Goal: Information Seeking & Learning: Learn about a topic

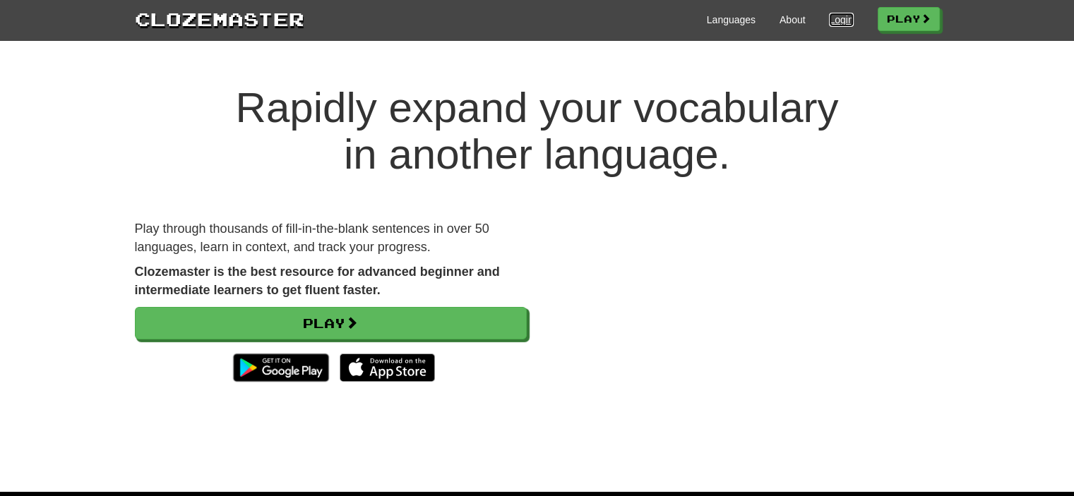
click at [829, 22] on link "Login" at bounding box center [841, 20] width 24 height 14
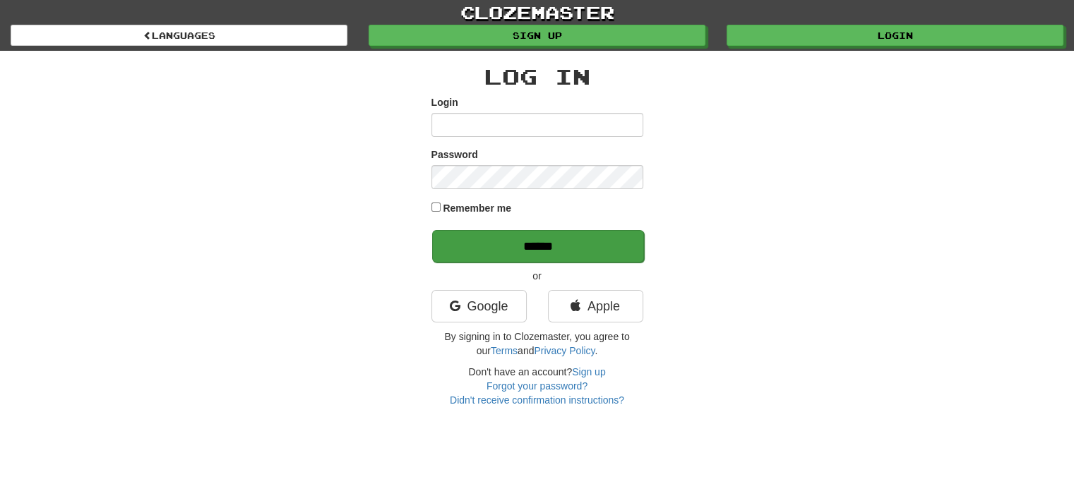
type input "**********"
click at [553, 245] on input "******" at bounding box center [538, 246] width 212 height 32
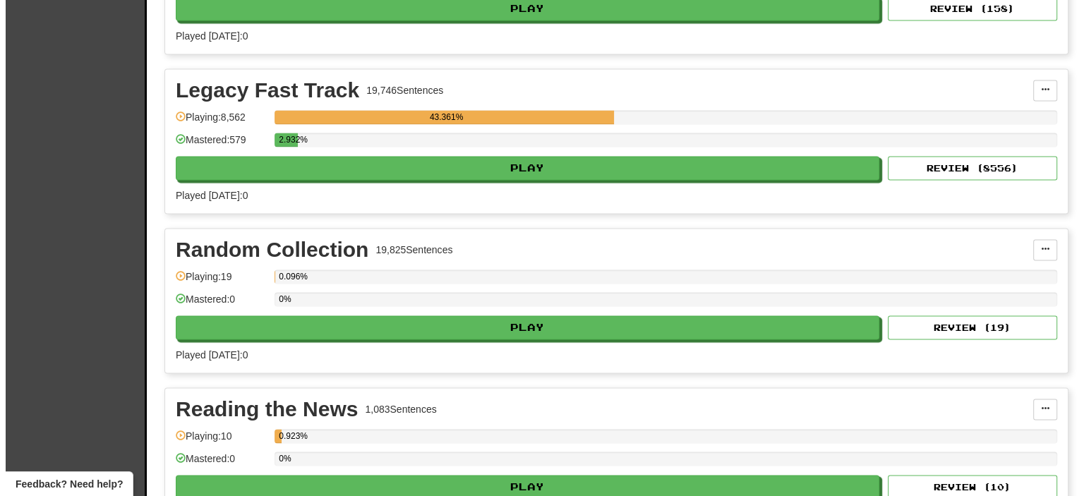
scroll to position [2606, 0]
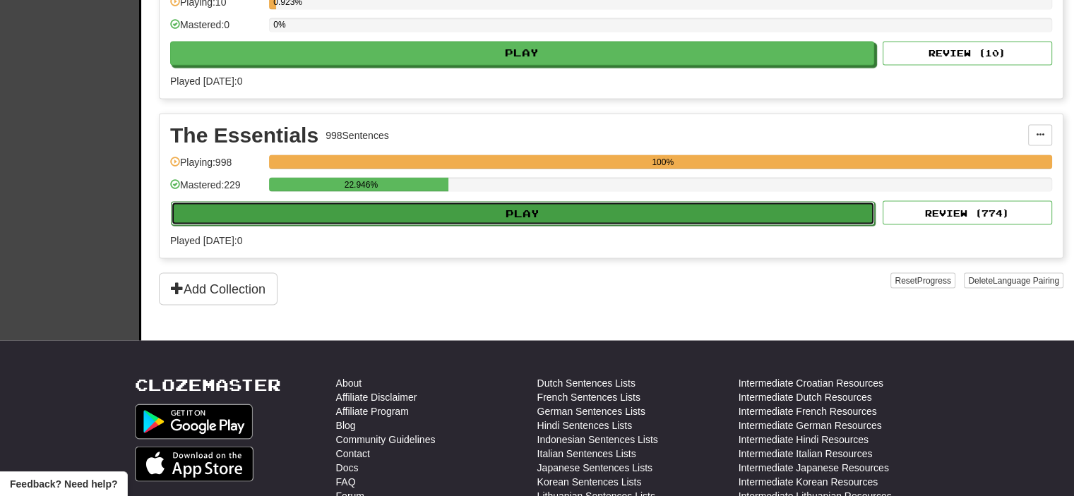
click at [652, 201] on button "Play" at bounding box center [523, 213] width 704 height 24
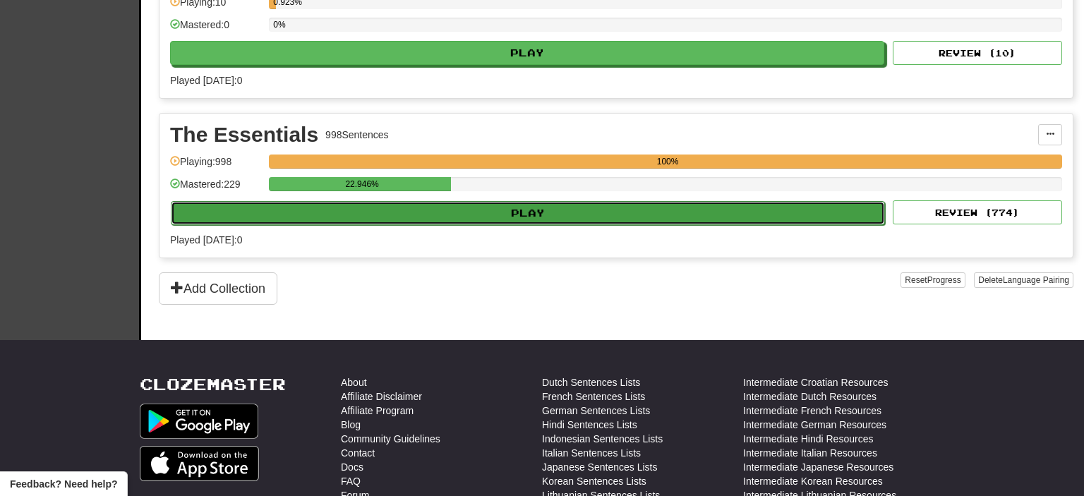
select select "**"
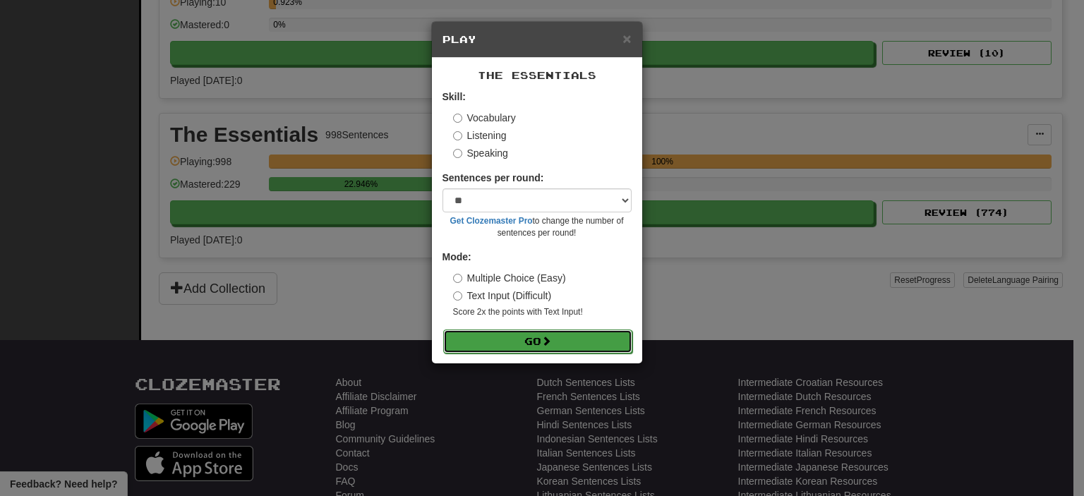
click at [573, 341] on button "Go" at bounding box center [537, 342] width 189 height 24
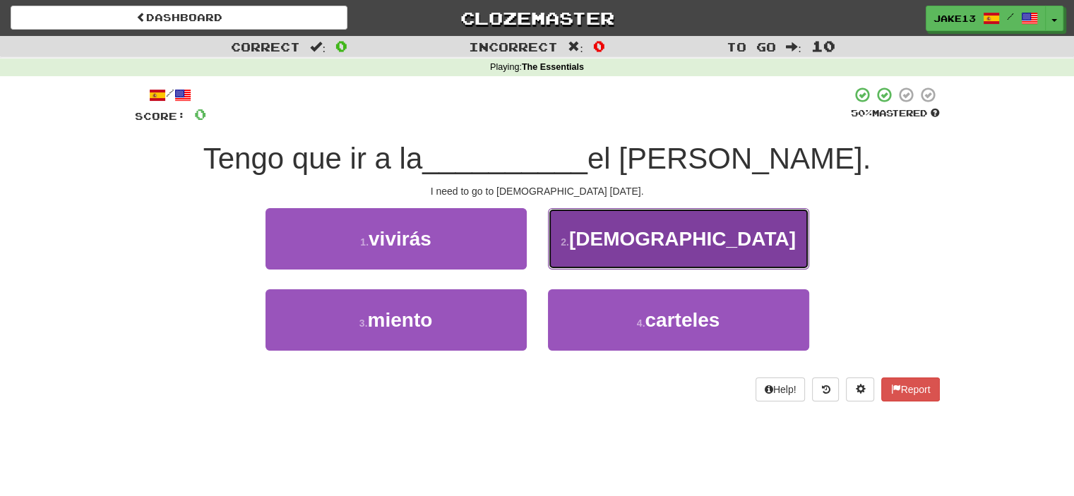
click at [666, 222] on button "2 . iglesia" at bounding box center [678, 238] width 261 height 61
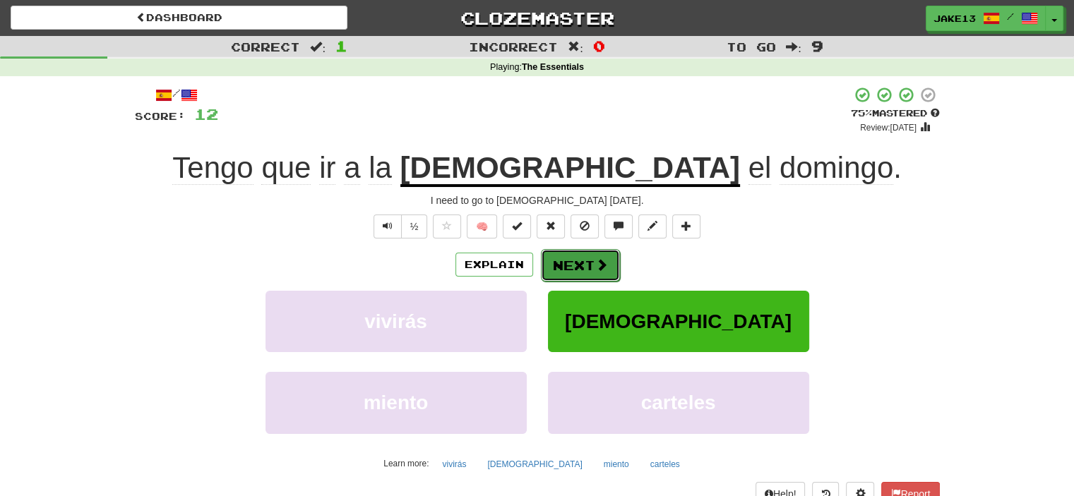
click at [580, 260] on button "Next" at bounding box center [580, 265] width 79 height 32
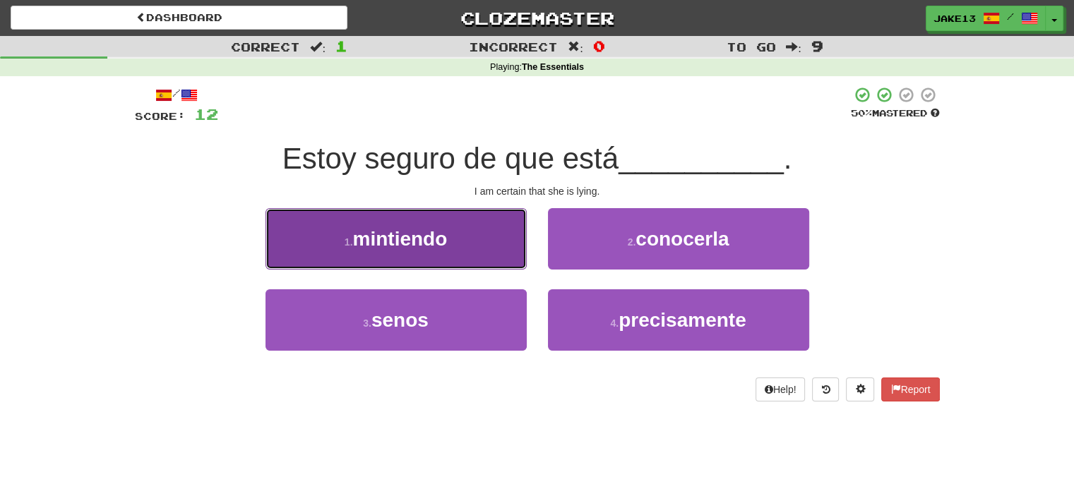
click at [394, 239] on span "mintiendo" at bounding box center [399, 239] width 95 height 22
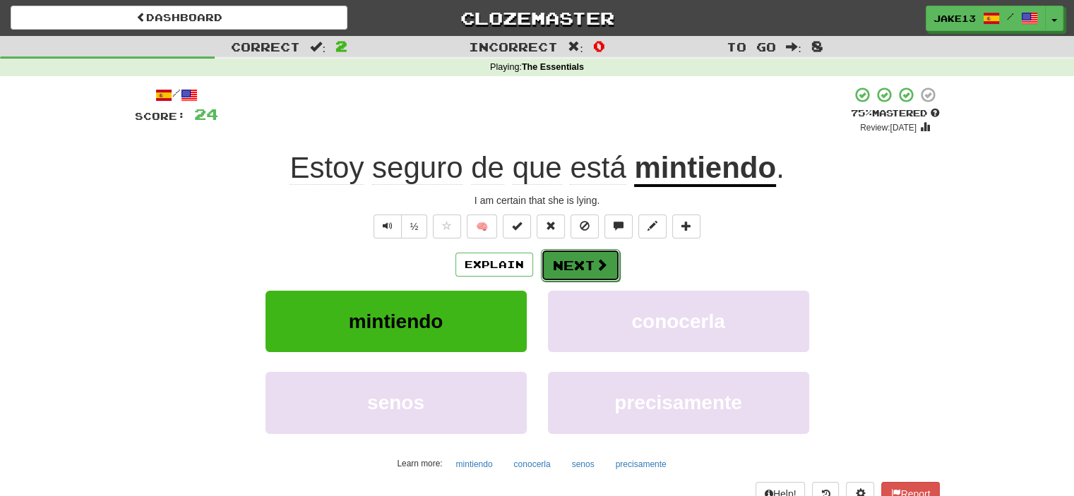
click at [591, 270] on button "Next" at bounding box center [580, 265] width 79 height 32
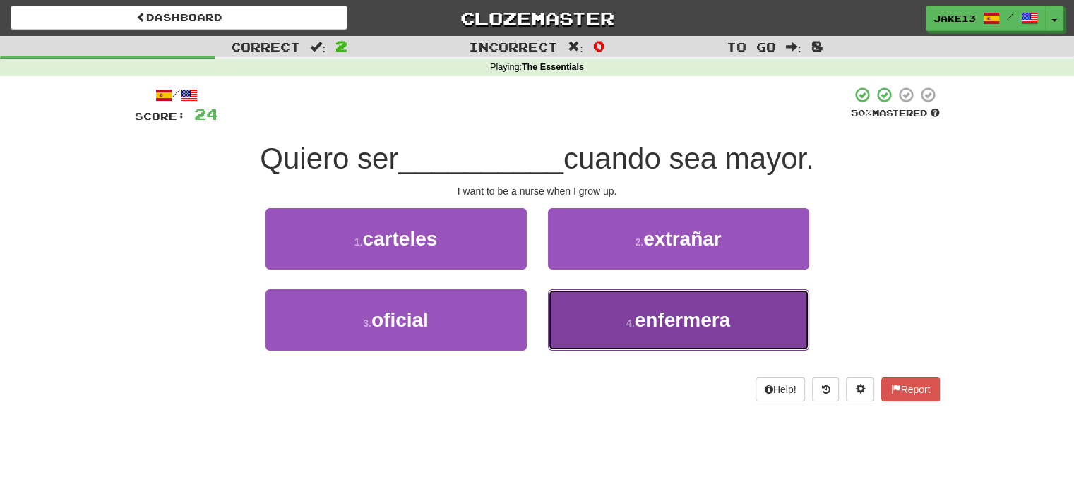
click at [666, 333] on button "4 . enfermera" at bounding box center [678, 319] width 261 height 61
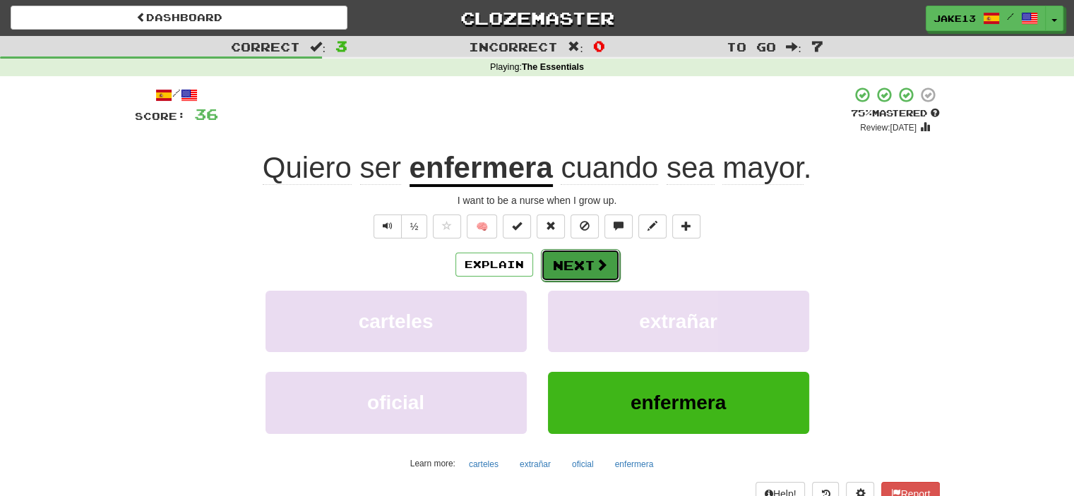
click at [588, 272] on button "Next" at bounding box center [580, 265] width 79 height 32
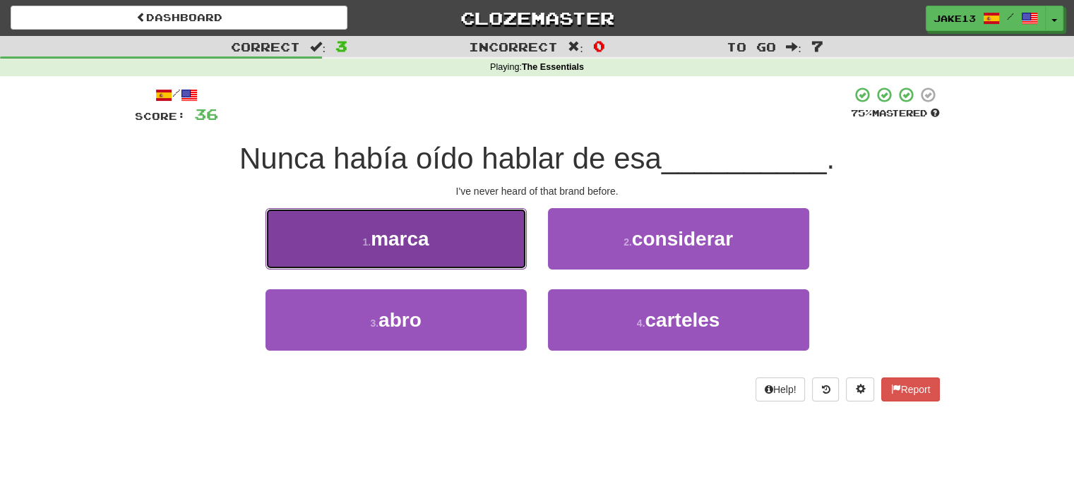
click at [400, 233] on span "marca" at bounding box center [400, 239] width 59 height 22
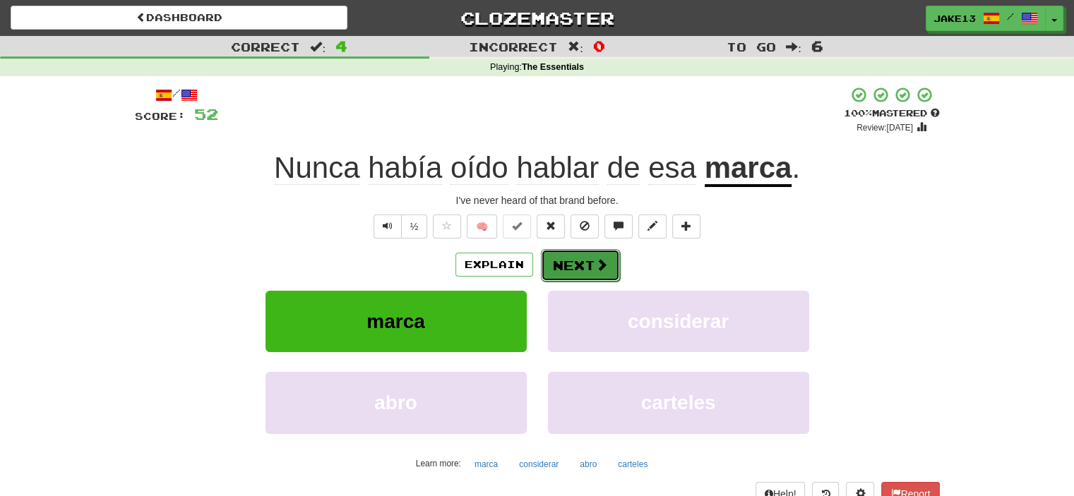
click at [571, 263] on button "Next" at bounding box center [580, 265] width 79 height 32
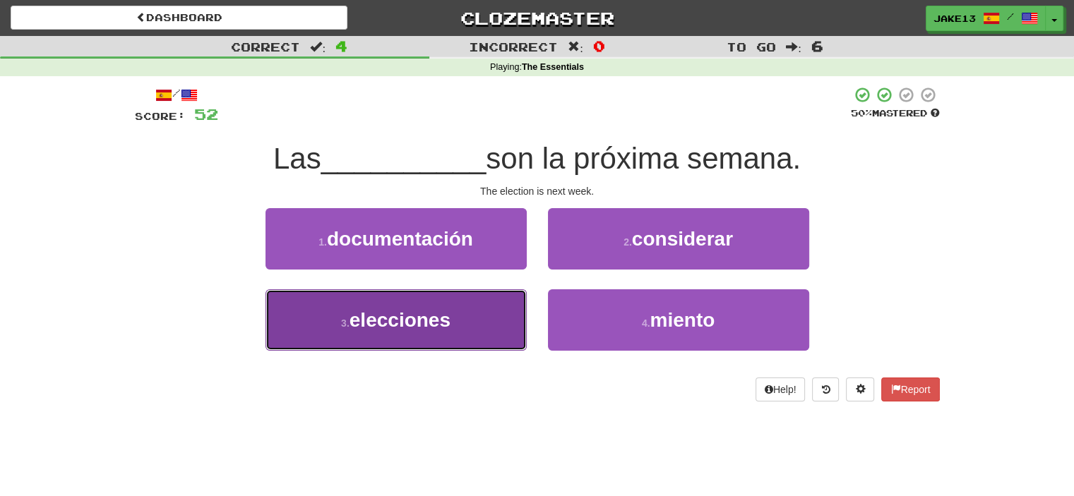
click at [427, 336] on button "3 . elecciones" at bounding box center [395, 319] width 261 height 61
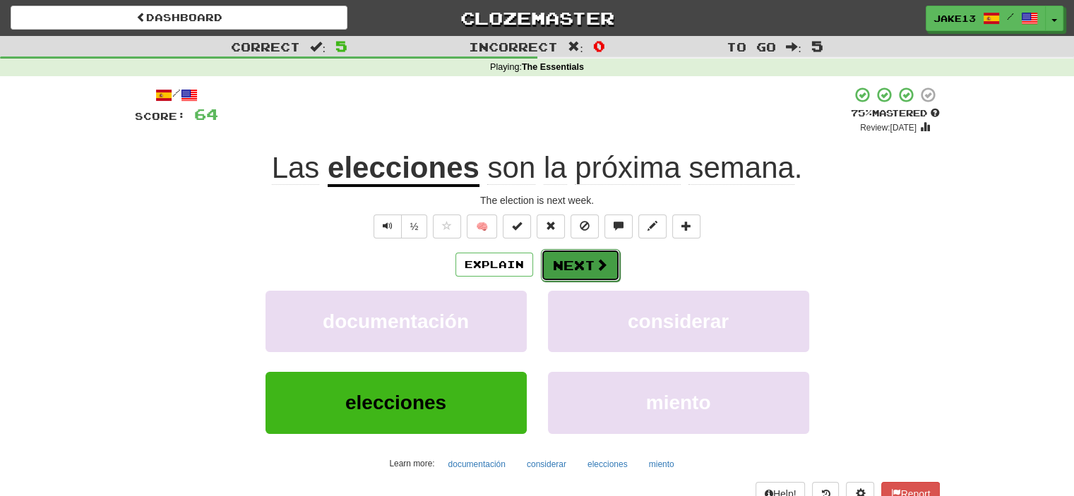
click at [568, 269] on button "Next" at bounding box center [580, 265] width 79 height 32
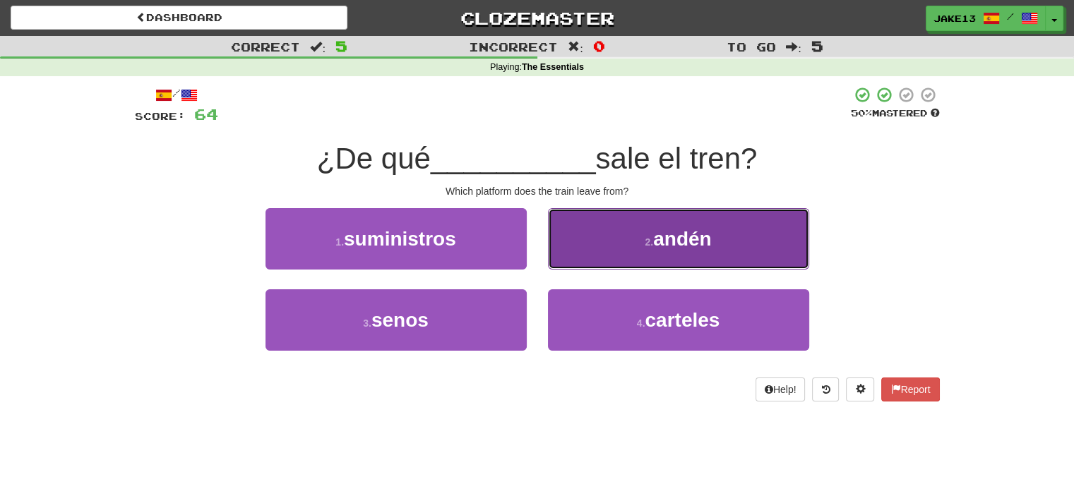
click at [652, 244] on small "2 ." at bounding box center [649, 241] width 8 height 11
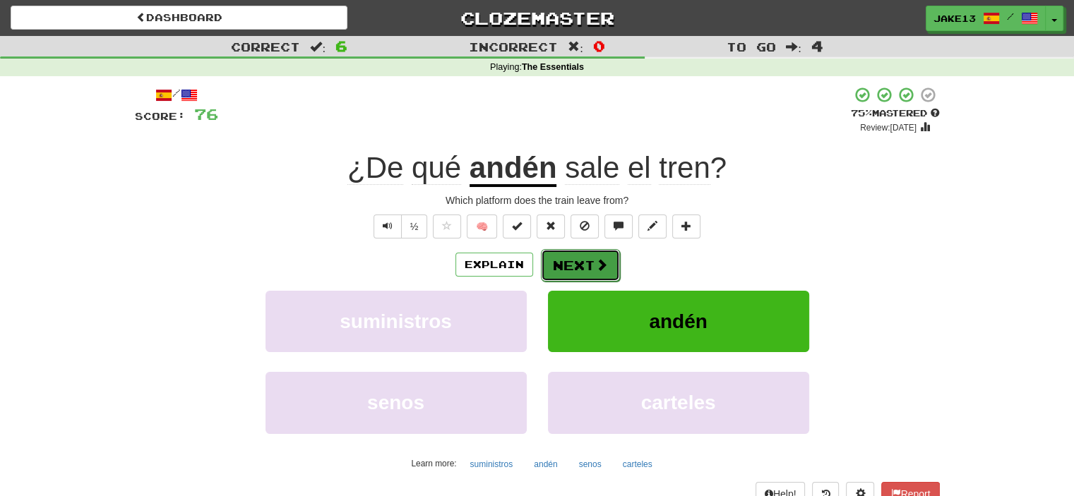
click at [575, 270] on button "Next" at bounding box center [580, 265] width 79 height 32
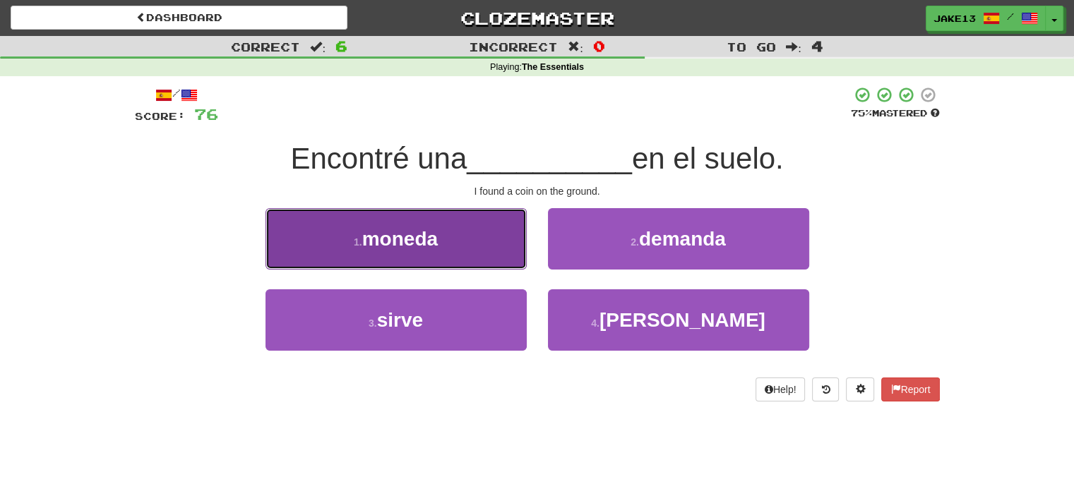
click at [347, 236] on button "1 . moneda" at bounding box center [395, 238] width 261 height 61
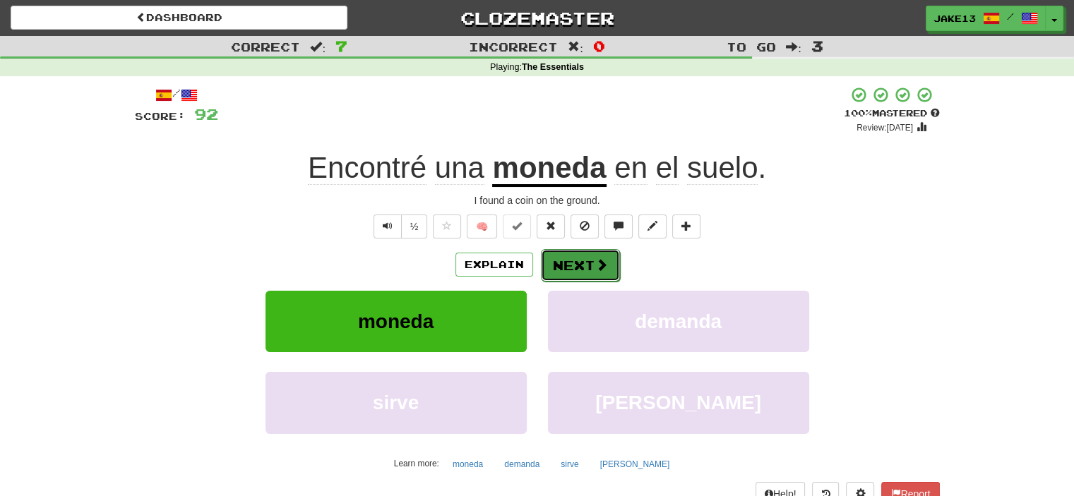
click at [571, 259] on button "Next" at bounding box center [580, 265] width 79 height 32
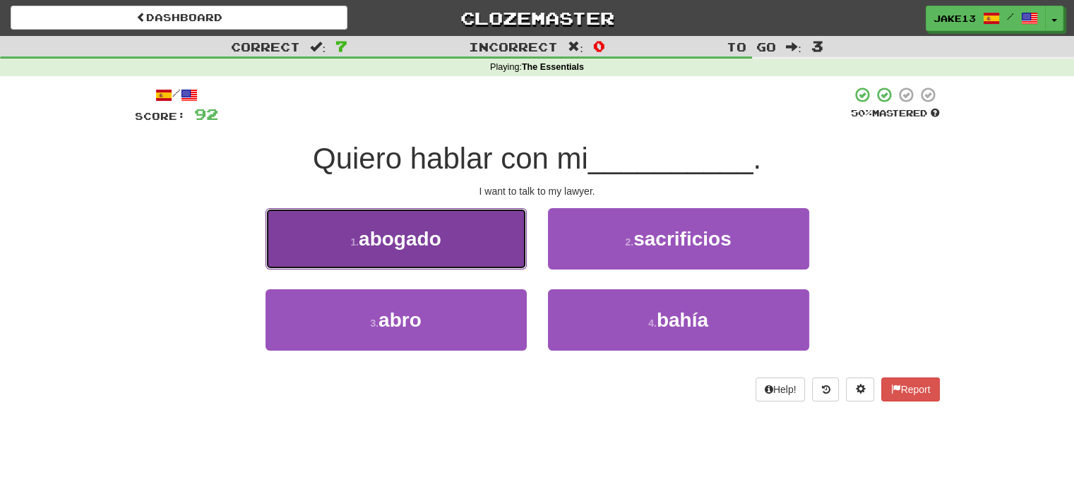
click at [355, 231] on button "1 . abogado" at bounding box center [395, 238] width 261 height 61
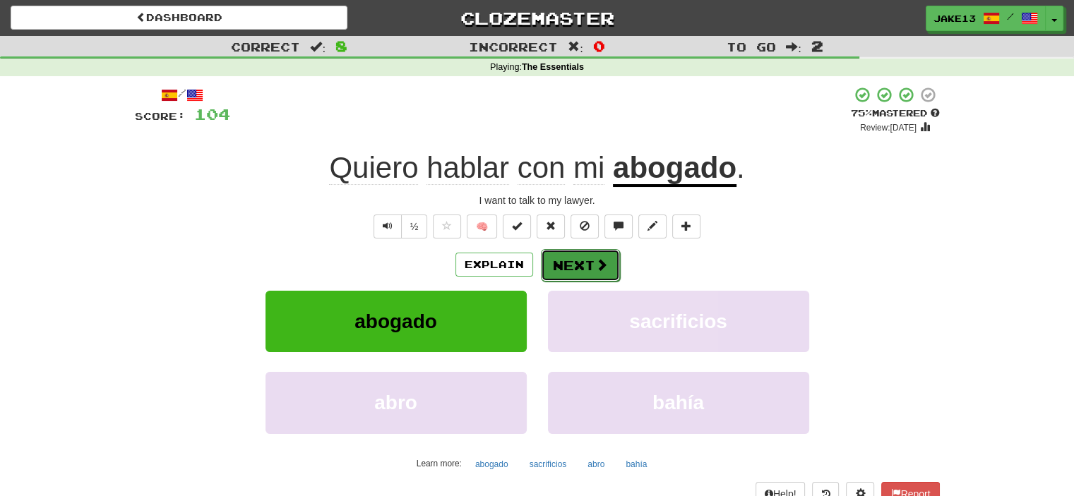
click at [571, 268] on button "Next" at bounding box center [580, 265] width 79 height 32
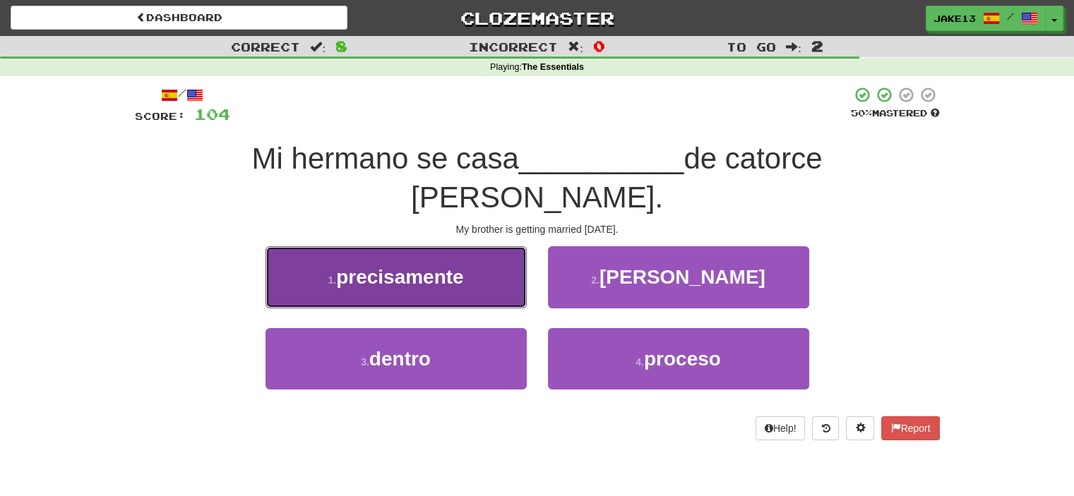
click at [421, 266] on span "precisamente" at bounding box center [400, 277] width 128 height 22
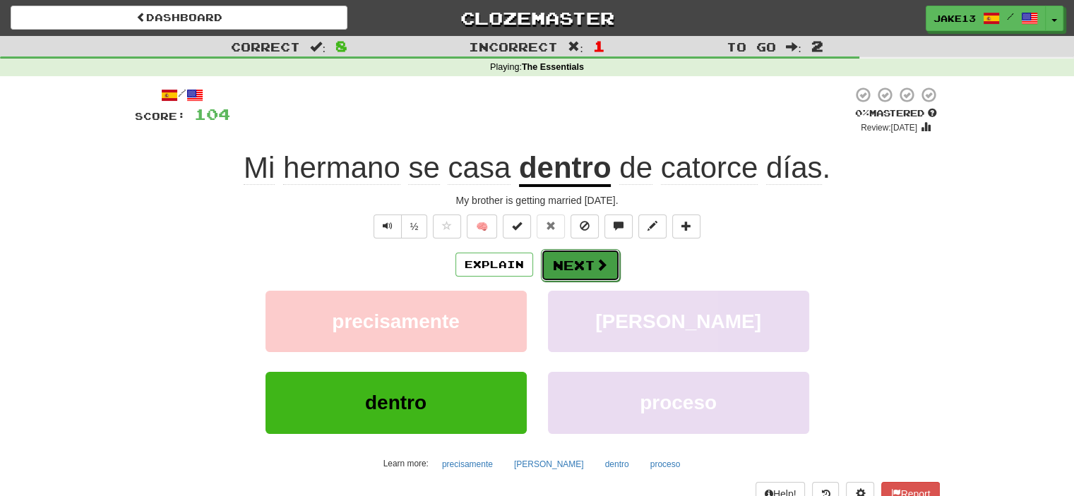
click at [569, 263] on button "Next" at bounding box center [580, 265] width 79 height 32
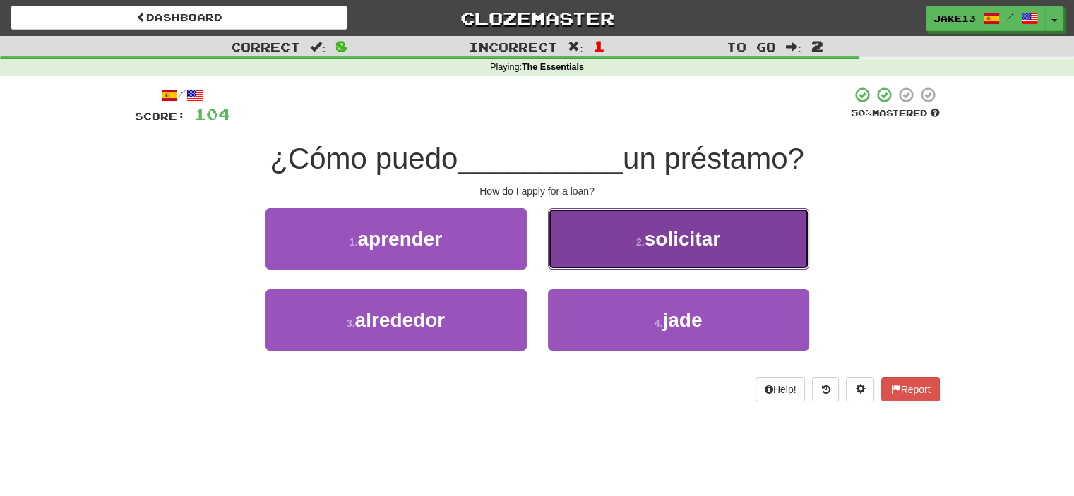
click at [680, 228] on span "solicitar" at bounding box center [683, 239] width 76 height 22
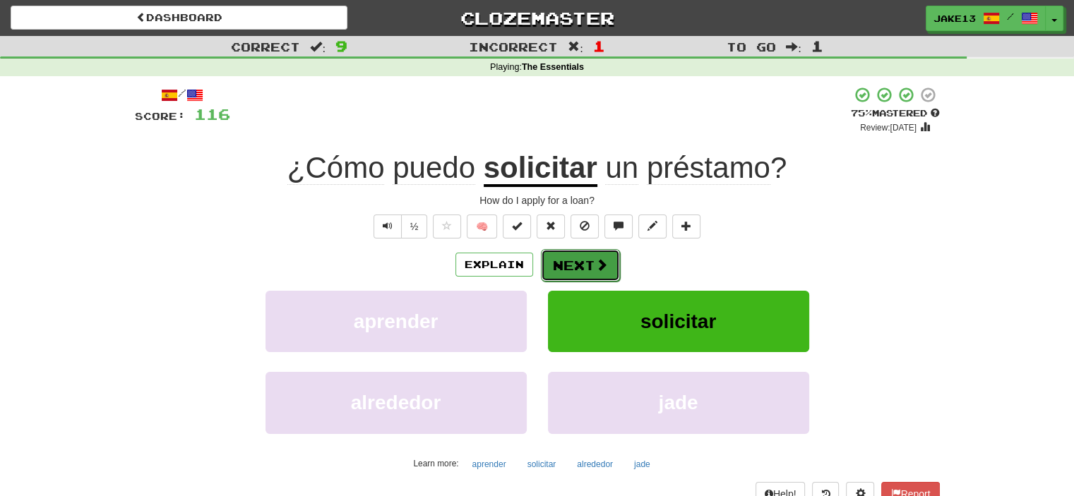
click at [582, 260] on button "Next" at bounding box center [580, 265] width 79 height 32
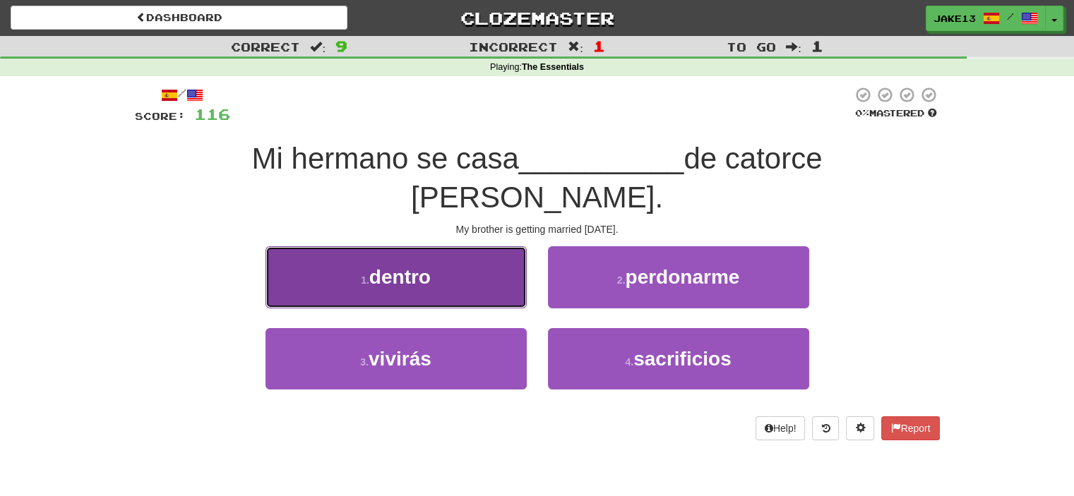
click at [378, 266] on span "dentro" at bounding box center [399, 277] width 61 height 22
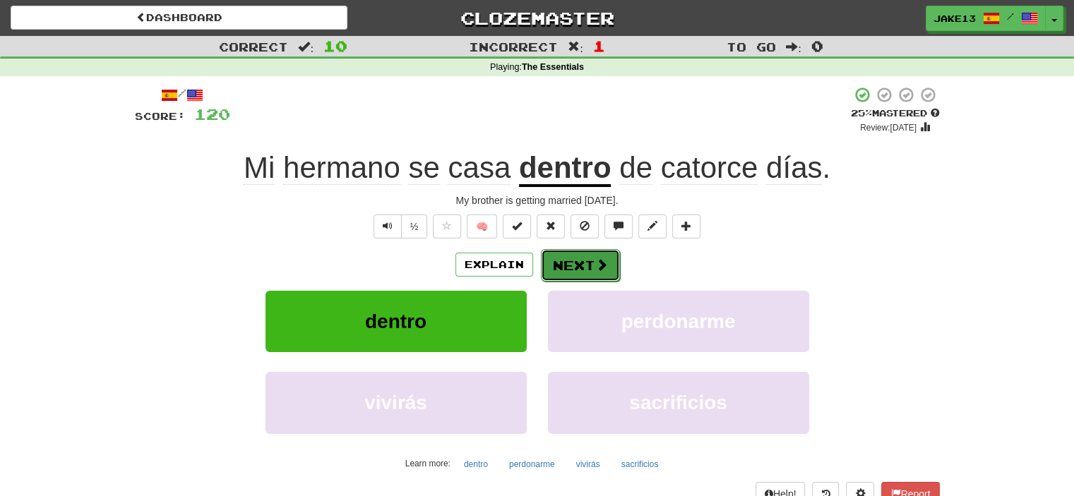
click at [579, 271] on button "Next" at bounding box center [580, 265] width 79 height 32
